Goal: Task Accomplishment & Management: Use online tool/utility

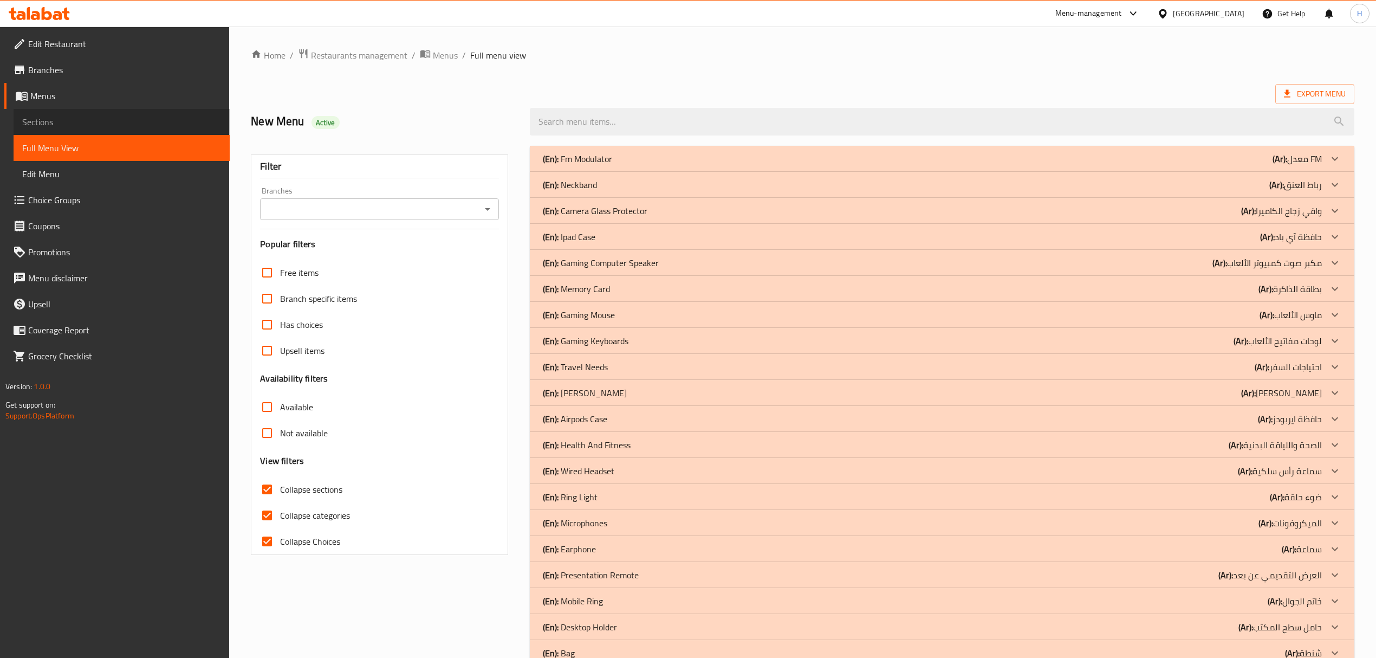
click at [105, 117] on span "Sections" at bounding box center [121, 121] width 199 height 13
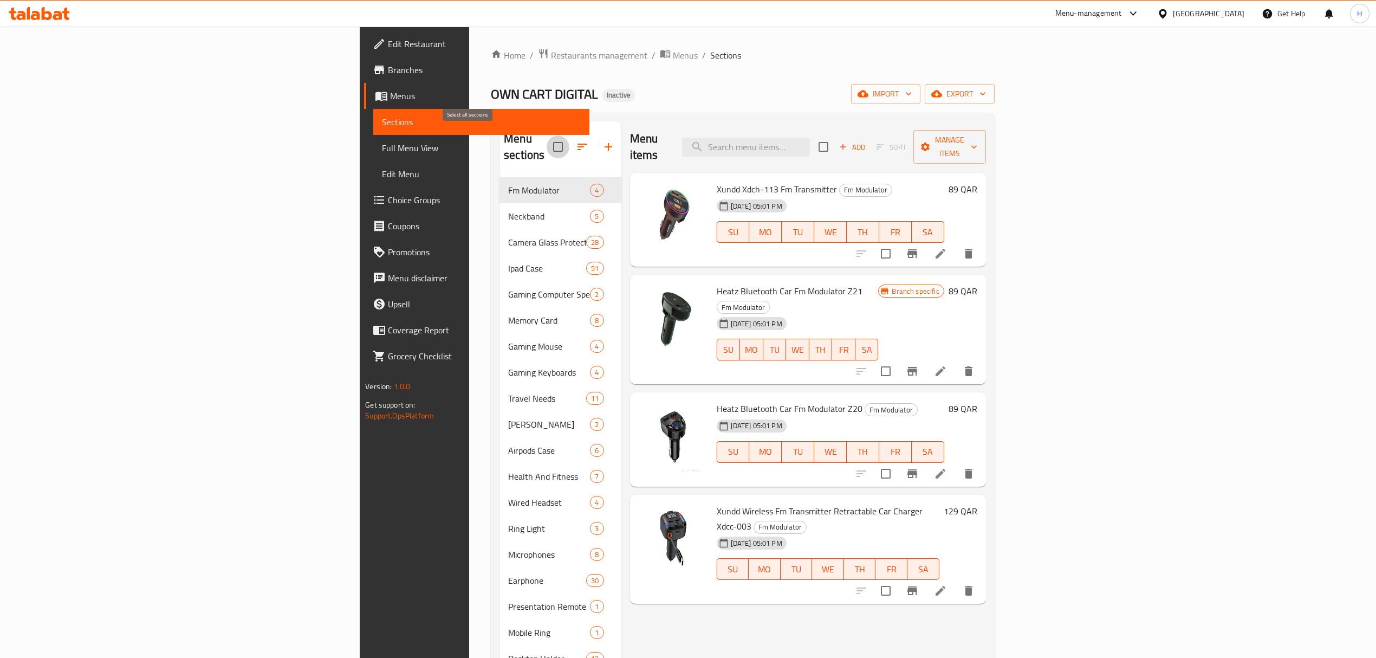
click at [547, 140] on input "checkbox" at bounding box center [558, 146] width 23 height 23
checkbox input "true"
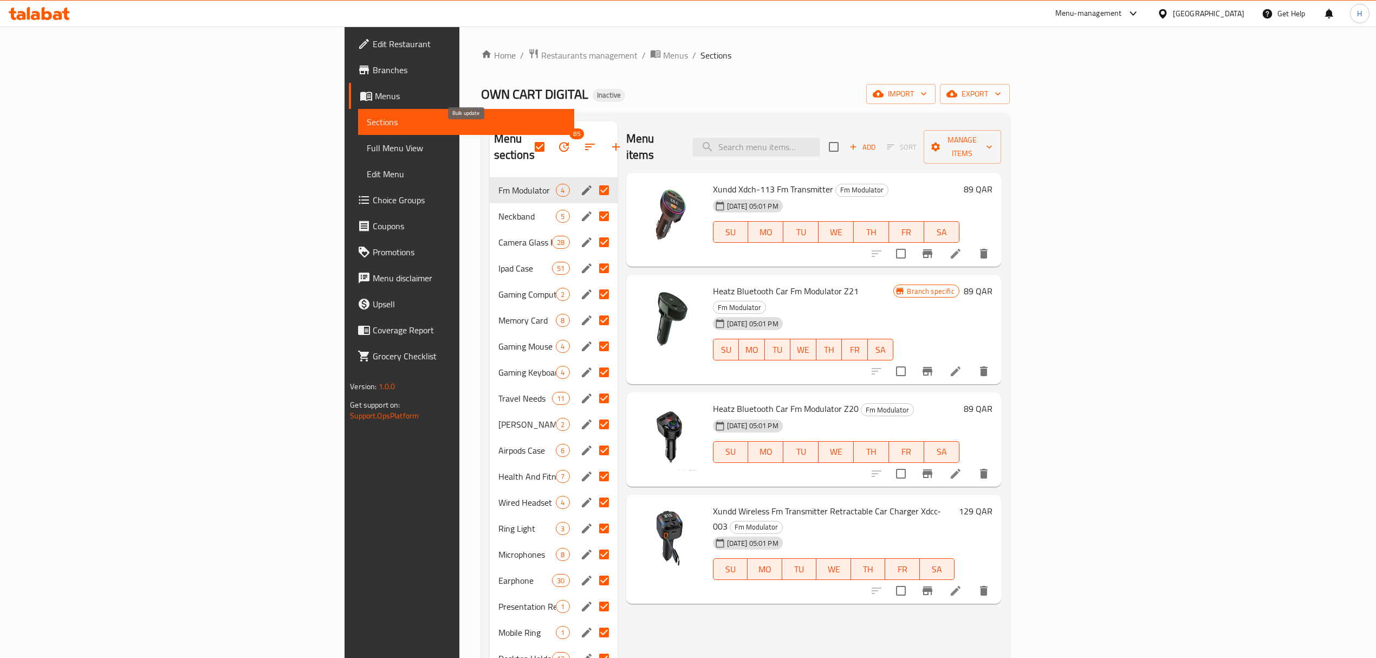
click at [570, 130] on span "85" at bounding box center [577, 133] width 14 height 11
click at [551, 141] on button "button" at bounding box center [564, 147] width 26 height 26
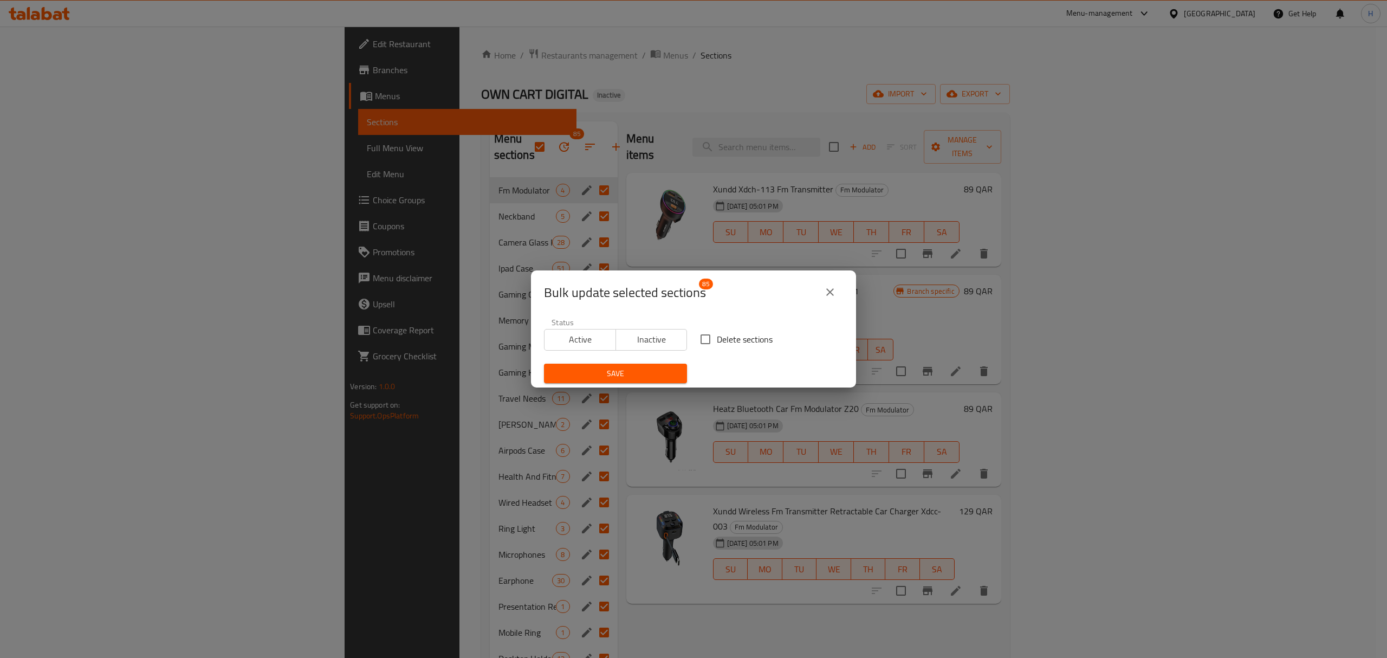
click at [698, 330] on input "Delete sections" at bounding box center [705, 339] width 23 height 23
checkbox input "true"
click at [664, 367] on span "Save" at bounding box center [616, 374] width 126 height 14
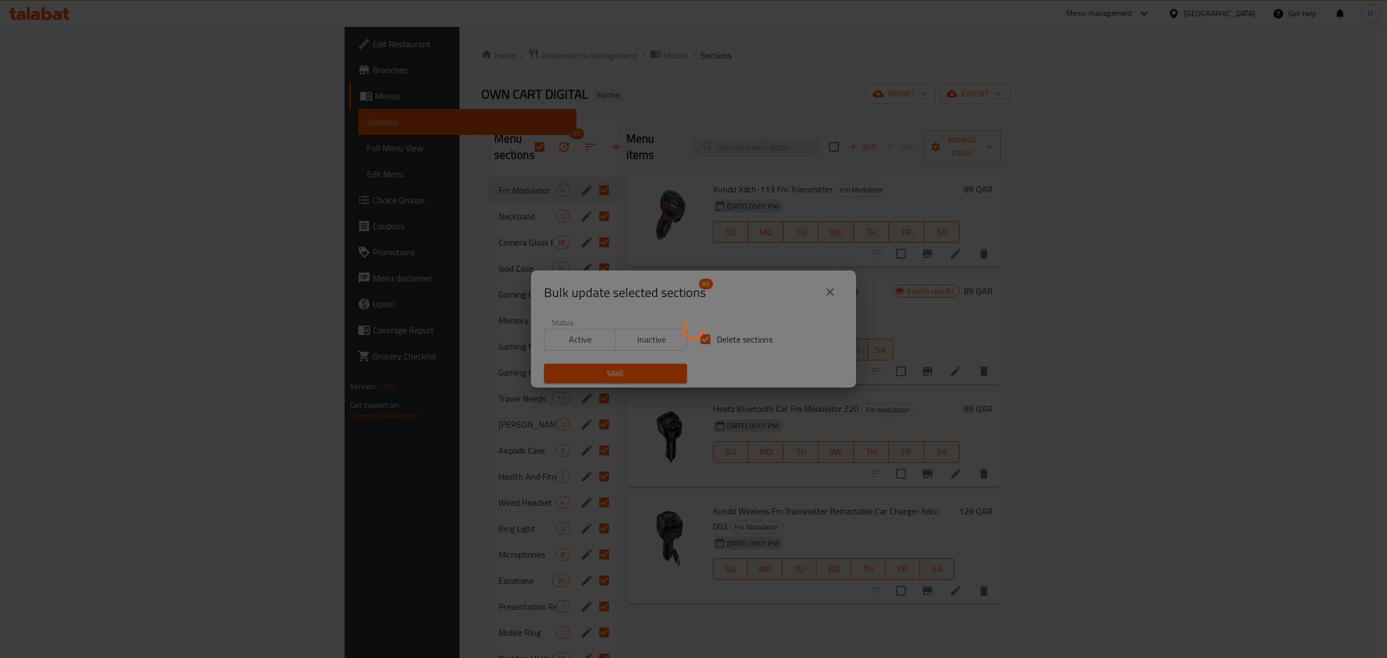
checkbox input "false"
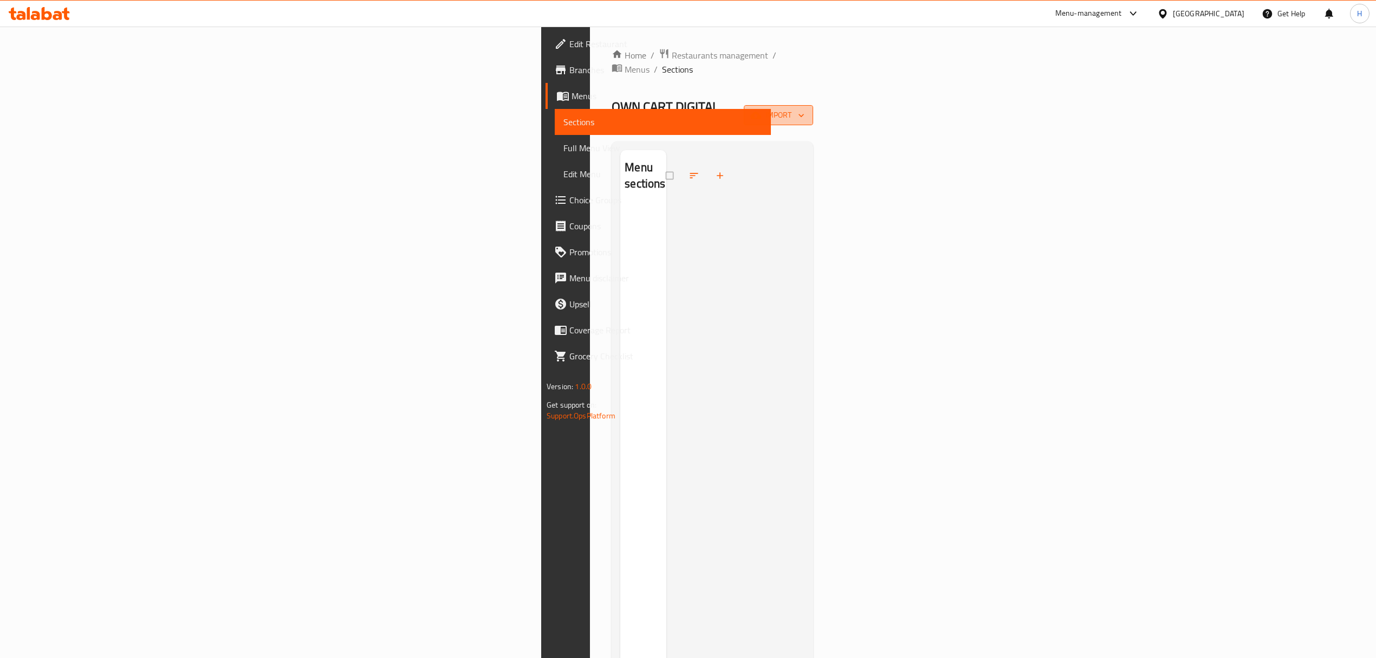
click at [804, 108] on span "import" at bounding box center [778, 115] width 52 height 14
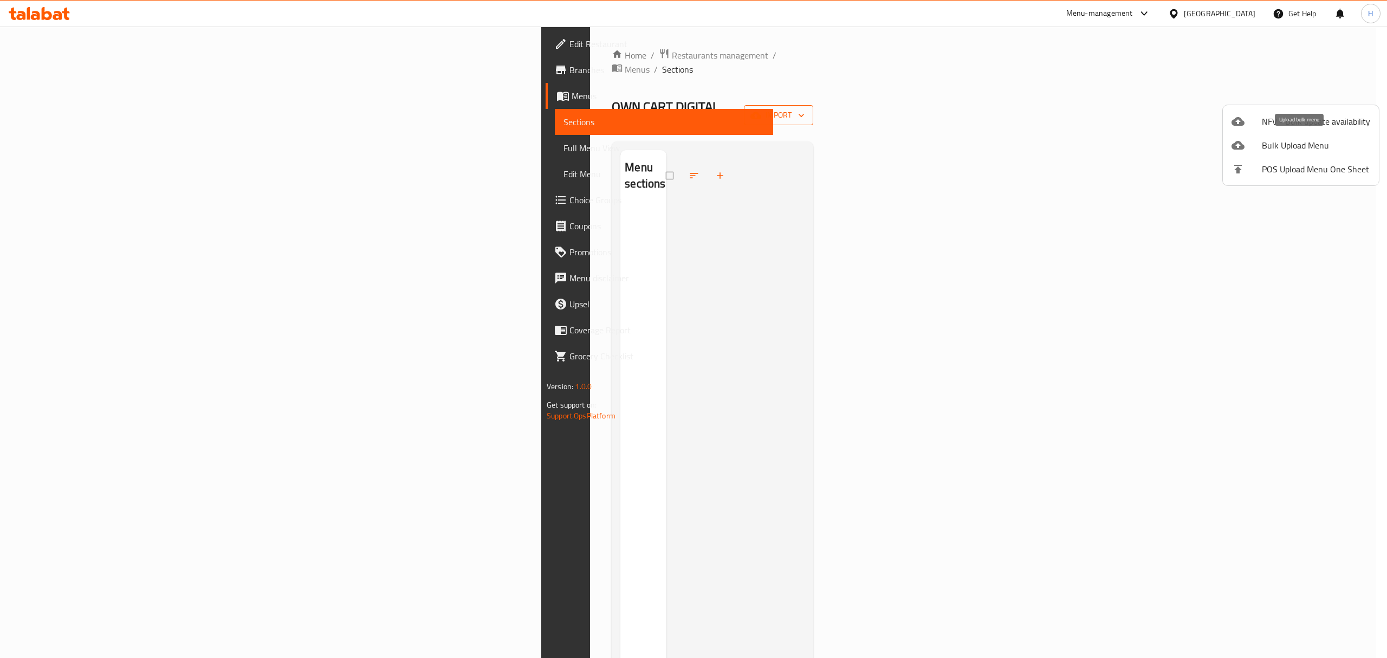
click at [1319, 140] on span "Bulk Upload Menu" at bounding box center [1316, 145] width 108 height 13
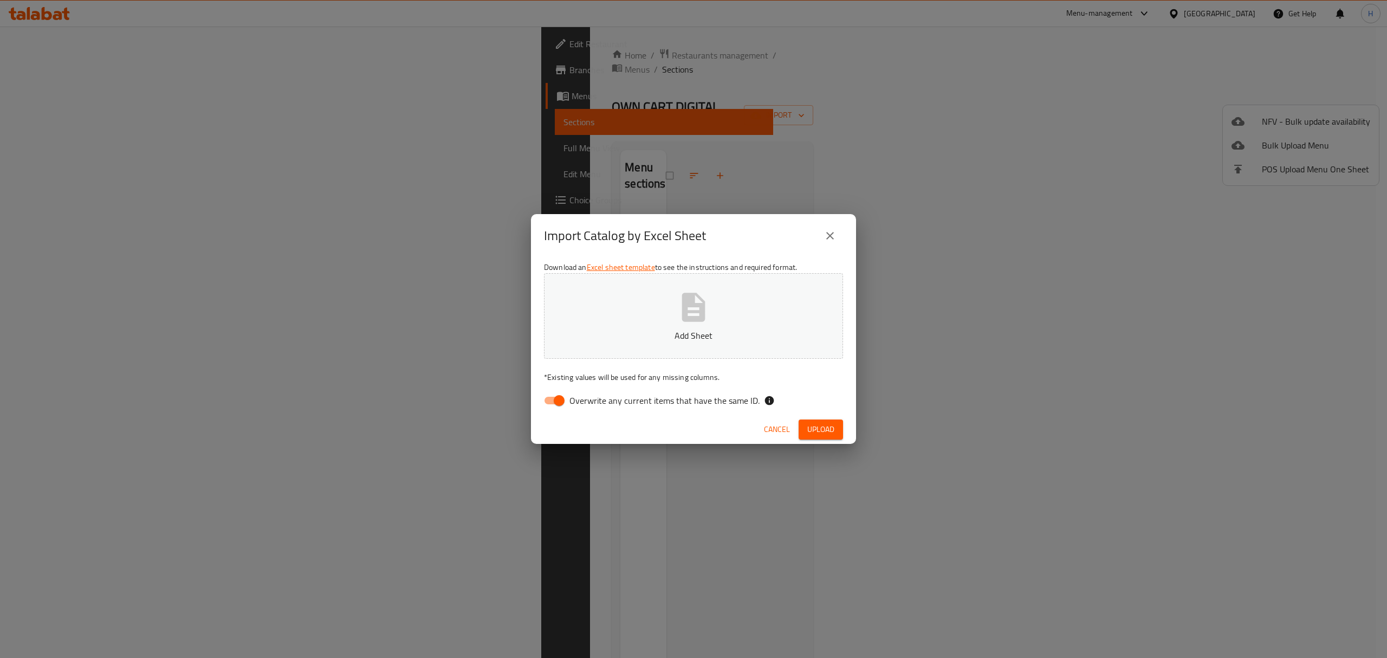
drag, startPoint x: 567, startPoint y: 406, endPoint x: 622, endPoint y: 359, distance: 73.0
click at [568, 406] on input "Overwrite any current items that have the same ID." at bounding box center [559, 400] width 62 height 21
checkbox input "false"
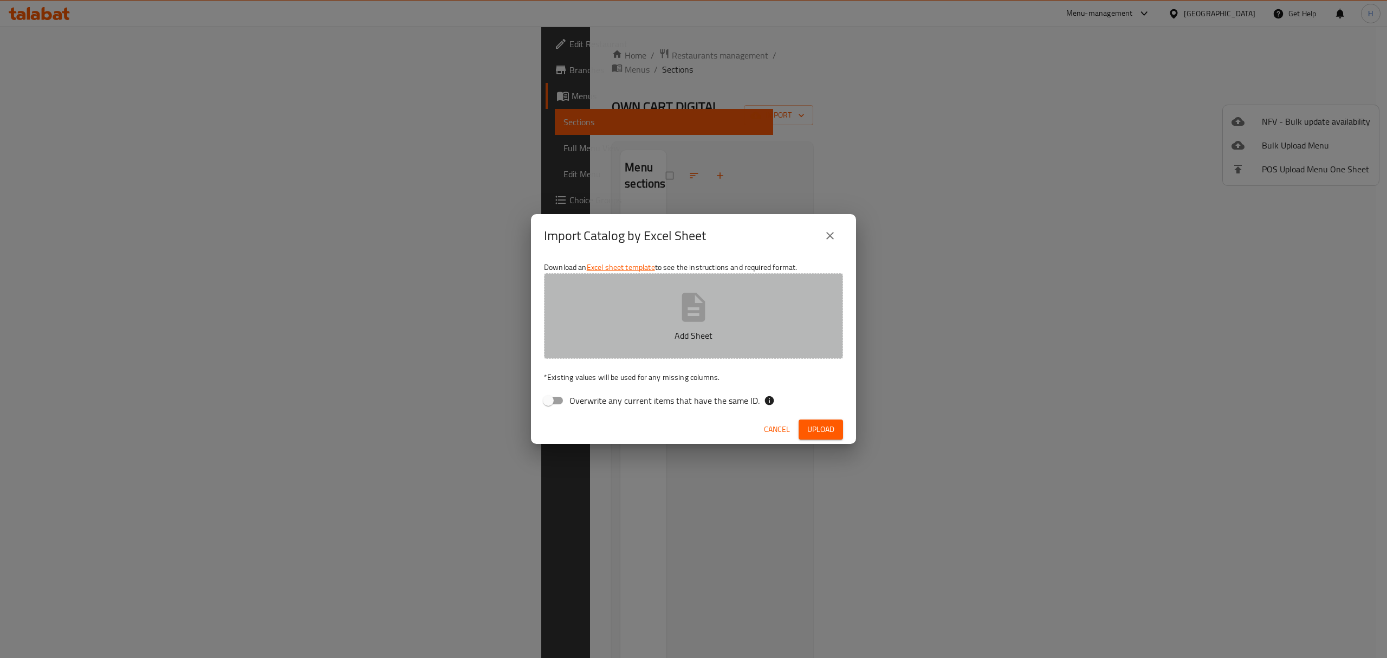
click at [653, 338] on p "Add Sheet" at bounding box center [693, 335] width 265 height 13
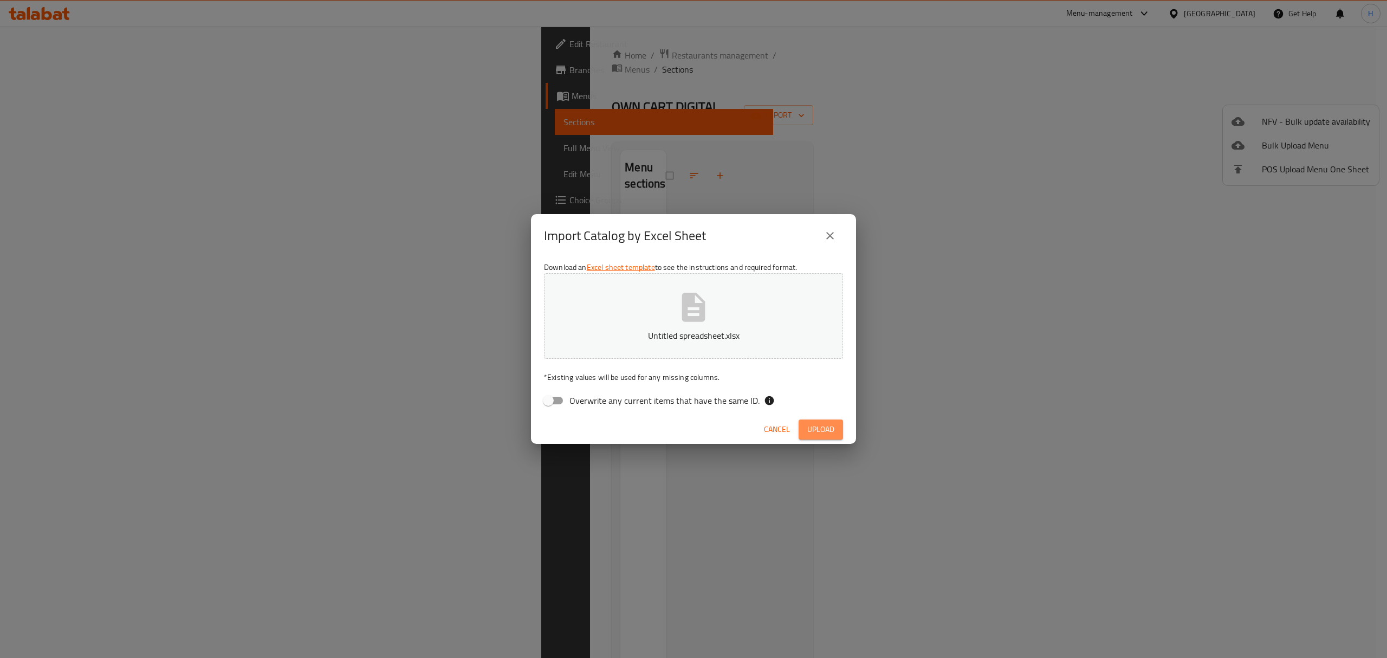
click at [826, 425] on span "Upload" at bounding box center [820, 430] width 27 height 14
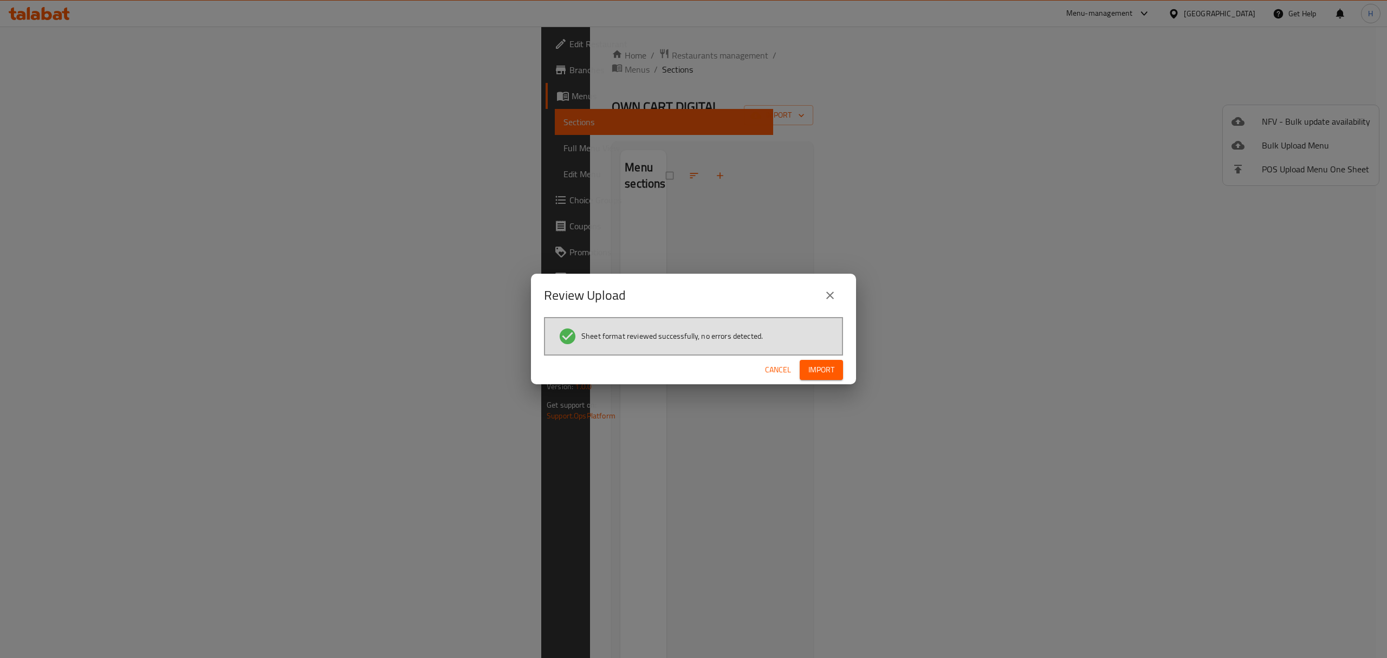
click at [824, 367] on span "Import" at bounding box center [821, 370] width 26 height 14
